Goal: Information Seeking & Learning: Learn about a topic

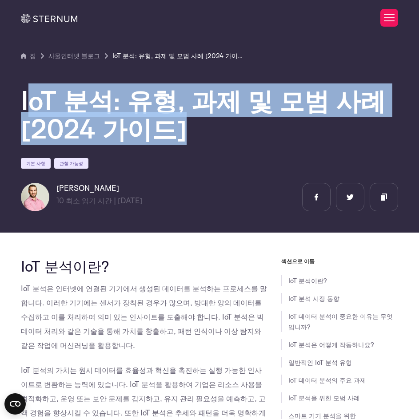
drag, startPoint x: 28, startPoint y: 102, endPoint x: 279, endPoint y: 127, distance: 252.8
click at [266, 125] on h1 "IoT 분석: 유형, 과제 및 모범 사례 [2024 가이드]" at bounding box center [209, 114] width 377 height 57
click at [279, 127] on h1 "IoT 분석: 유형, 과제 및 모범 사례 [2024 가이드]" at bounding box center [209, 114] width 377 height 57
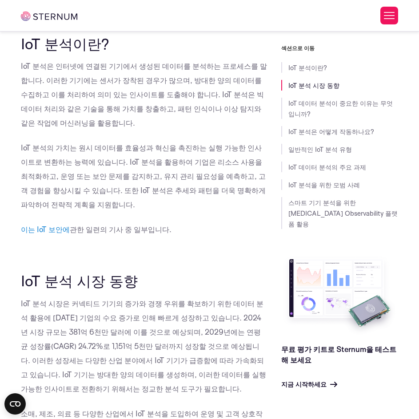
scroll to position [218, 0]
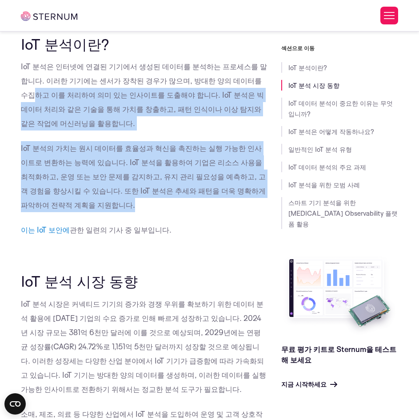
drag, startPoint x: 140, startPoint y: 219, endPoint x: 70, endPoint y: 121, distance: 120.8
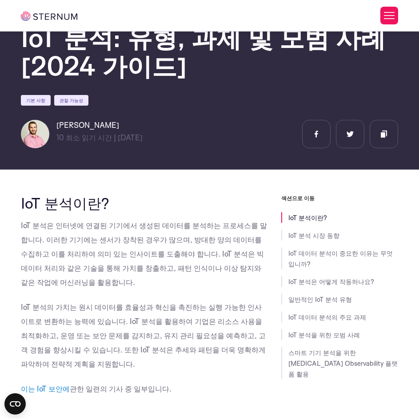
scroll to position [87, 0]
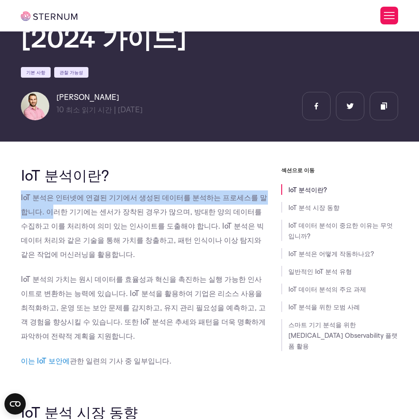
drag, startPoint x: 20, startPoint y: 208, endPoint x: 58, endPoint y: 221, distance: 39.8
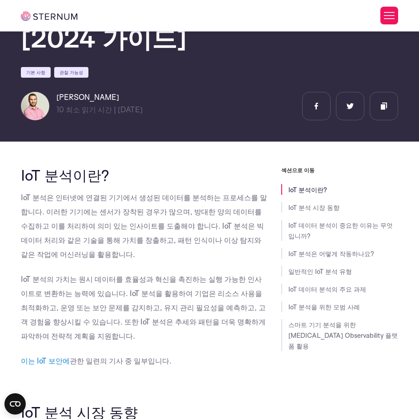
click at [71, 227] on p "IoT 분석은 인터넷에 연결된 기기에서 생성된 데이터를 분석하는 프로세스를 말합니다. 이러한 기기에는 센서가 장착된 경우가 많으며, 방대한 양…" at bounding box center [144, 226] width 247 height 71
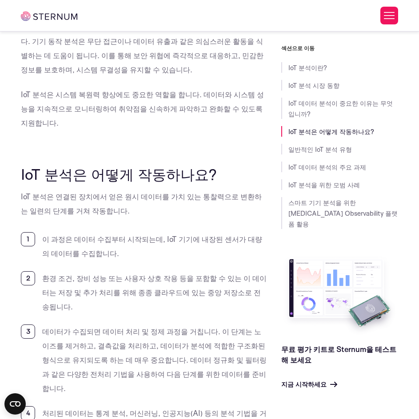
scroll to position [1686, 0]
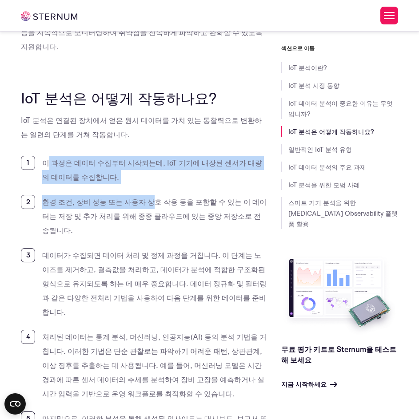
drag, startPoint x: 139, startPoint y: 194, endPoint x: 47, endPoint y: 163, distance: 97.2
click at [144, 197] on ol "이 과정은 데이터 수집부터 시작되는데, IoT 기기에 내장된 센서가 대량의 데이터를 수집합니다. 환경 조건, 장비 성능 또는 사용자 상호 작용…" at bounding box center [144, 312] width 247 height 313
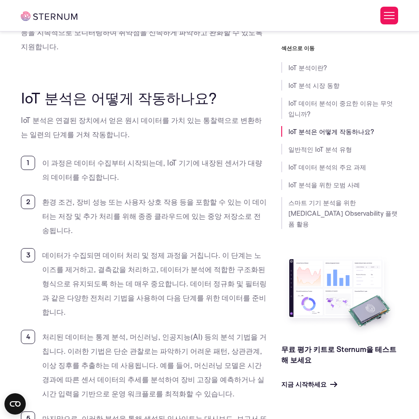
drag, startPoint x: 124, startPoint y: 188, endPoint x: 37, endPoint y: 169, distance: 89.5
click at [37, 169] on li "이 과정은 데이터 수집부터 시작되는데, IoT 기기에 내장된 센서가 대량의 데이터를 수집합니다." at bounding box center [144, 170] width 247 height 28
click at [128, 184] on li "이 과정은 데이터 수집부터 시작되는데, IoT 기기에 내장된 센서가 대량의 데이터를 수집합니다." at bounding box center [144, 170] width 247 height 28
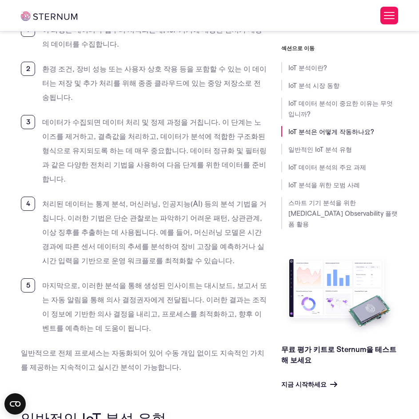
scroll to position [1953, 0]
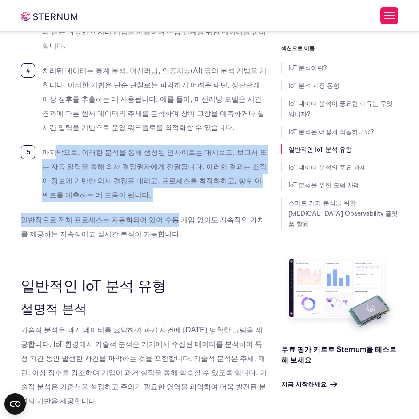
drag, startPoint x: 171, startPoint y: 214, endPoint x: 60, endPoint y: 151, distance: 127.1
click at [200, 202] on li "마지막으로, 이러한 분석을 통해 생성된 인사이트는 대시보드, 보고서 또는 자동 알림을 통해 의사 결정권자에게 전달됩니다. 이러한 결과는 조직이…" at bounding box center [144, 173] width 247 height 57
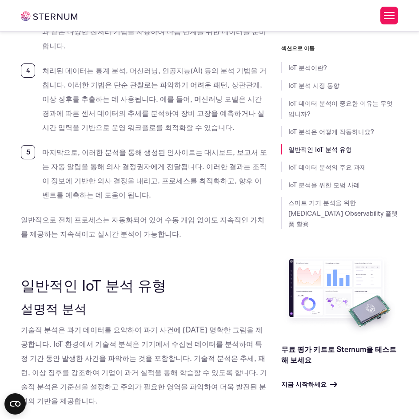
drag, startPoint x: 158, startPoint y: 198, endPoint x: 34, endPoint y: 164, distance: 128.4
click at [34, 164] on li "마지막으로, 이러한 분석을 통해 생성된 인사이트는 대시보드, 보고서 또는 자동 알림을 통해 의사 결정권자에게 전달됩니다. 이러한 결과는 조직이…" at bounding box center [144, 173] width 247 height 57
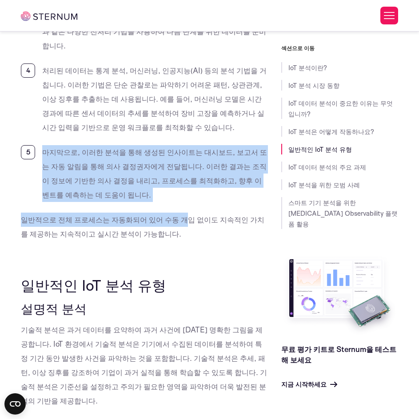
drag, startPoint x: 180, startPoint y: 211, endPoint x: 36, endPoint y: 161, distance: 151.9
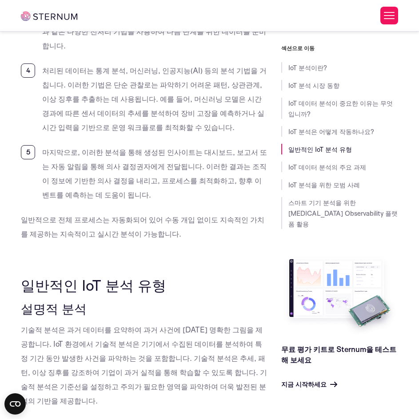
drag, startPoint x: 132, startPoint y: 196, endPoint x: 34, endPoint y: 155, distance: 106.3
click at [34, 155] on ol "이 과정은 데이터 수집부터 시작되는데, IoT 기기에 내장된 센서가 대량의 데이터를 수집합니다. 환경 조건, 장비 성능 또는 사용자 상호 작용…" at bounding box center [144, 45] width 247 height 313
click at [185, 202] on li "마지막으로, 이러한 분석을 통해 생성된 인사이트는 대시보드, 보고서 또는 자동 알림을 통해 의사 결정권자에게 전달됩니다. 이러한 결과는 조직이…" at bounding box center [144, 173] width 247 height 57
